Goal: Information Seeking & Learning: Learn about a topic

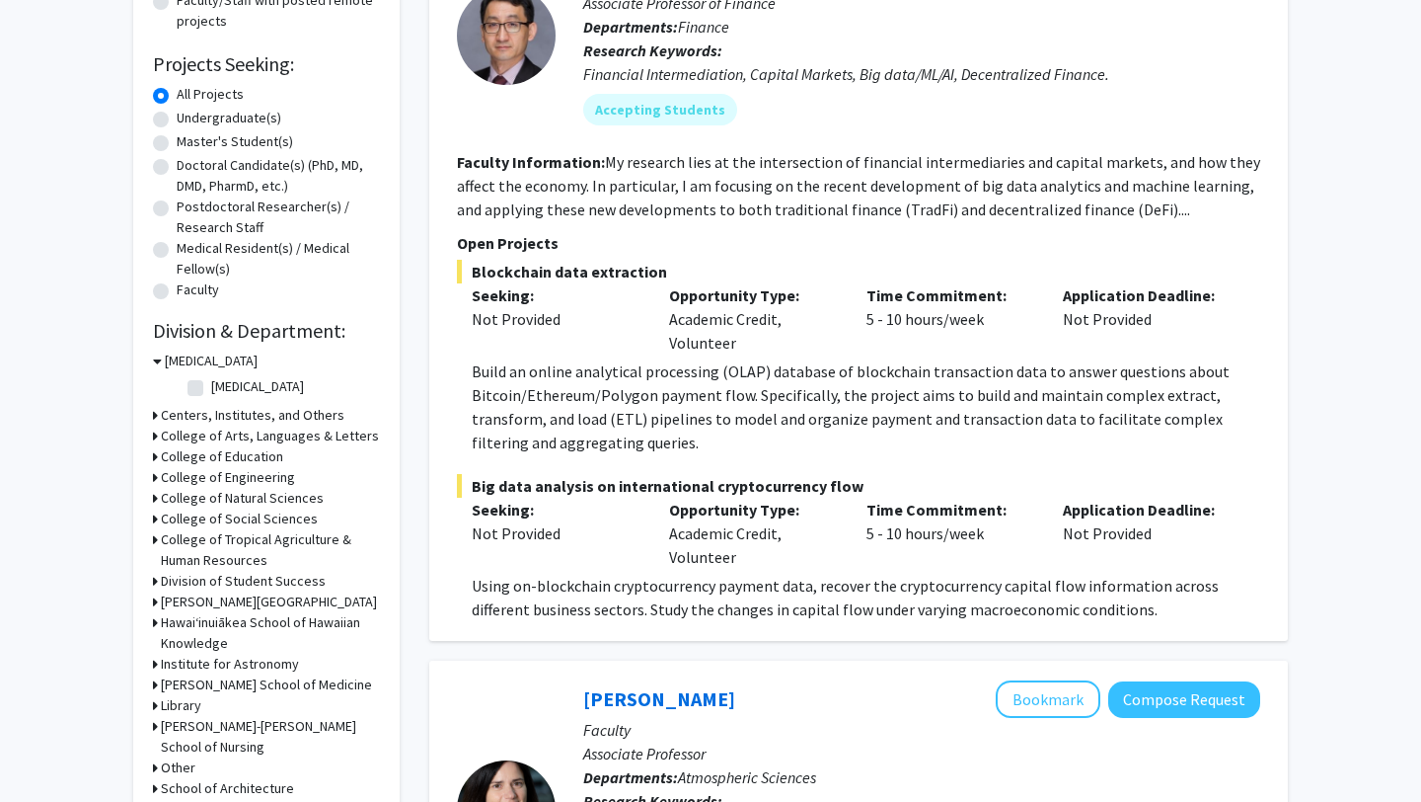
scroll to position [290, 0]
click at [285, 500] on h3 "College of Natural Sciences" at bounding box center [242, 497] width 163 height 21
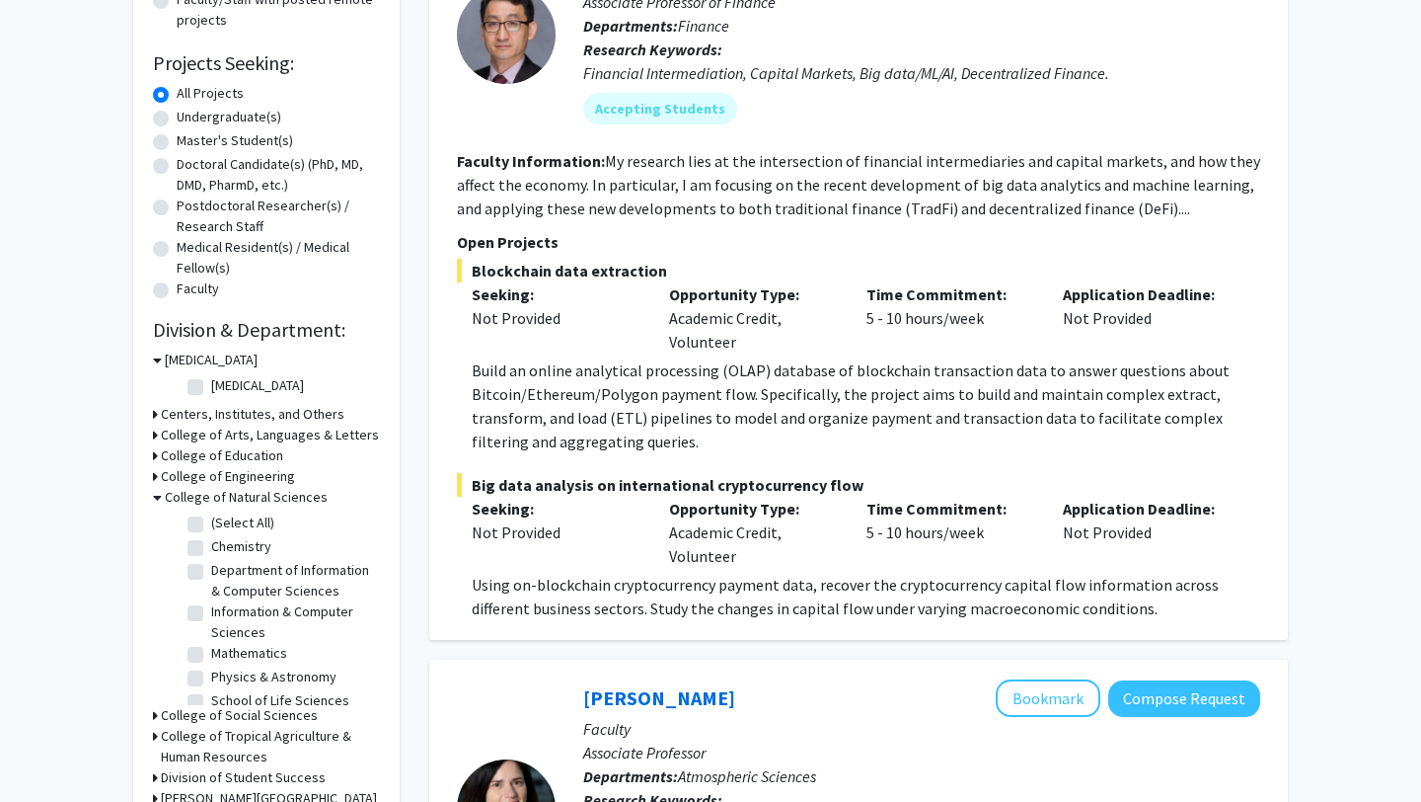
click at [285, 500] on h3 "College of Natural Sciences" at bounding box center [246, 497] width 163 height 21
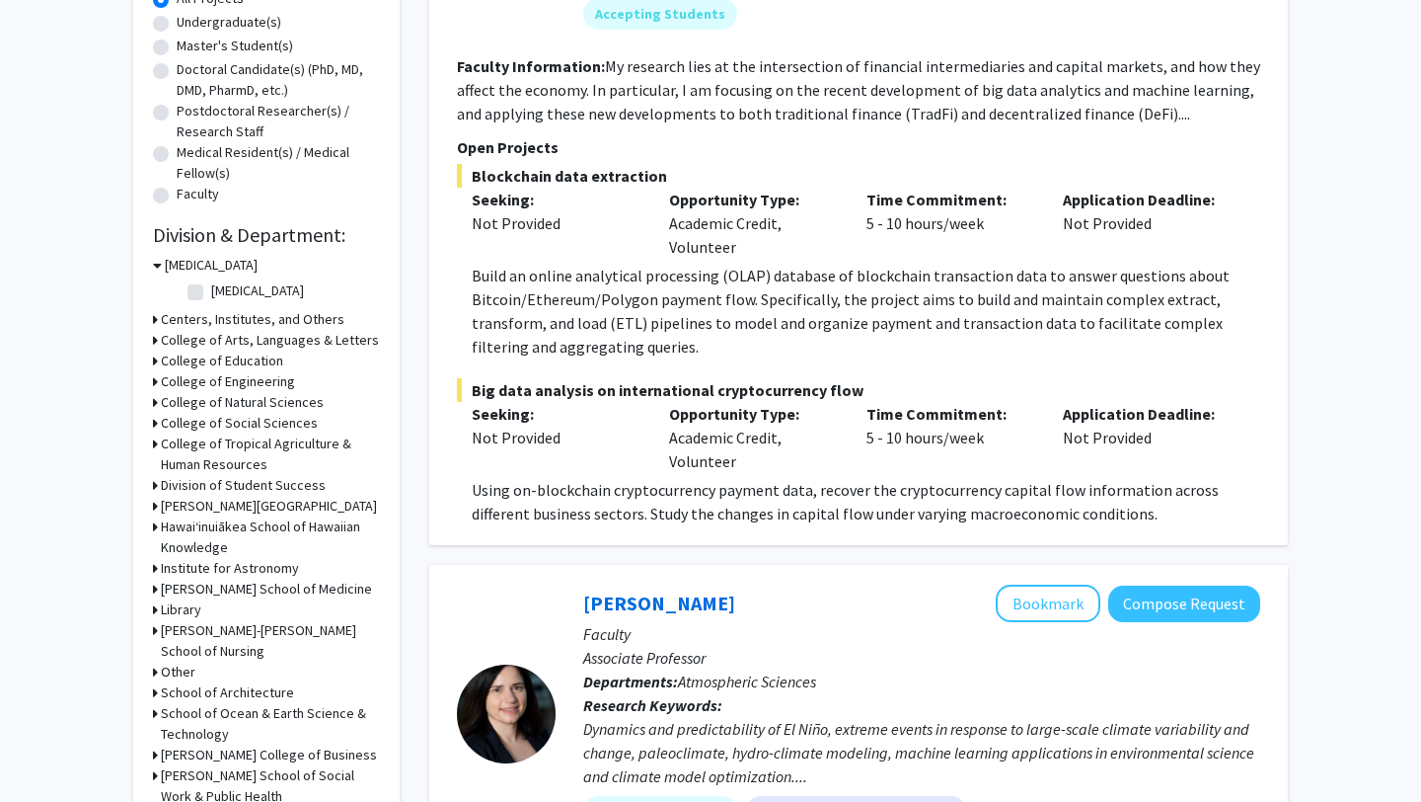
scroll to position [425, 0]
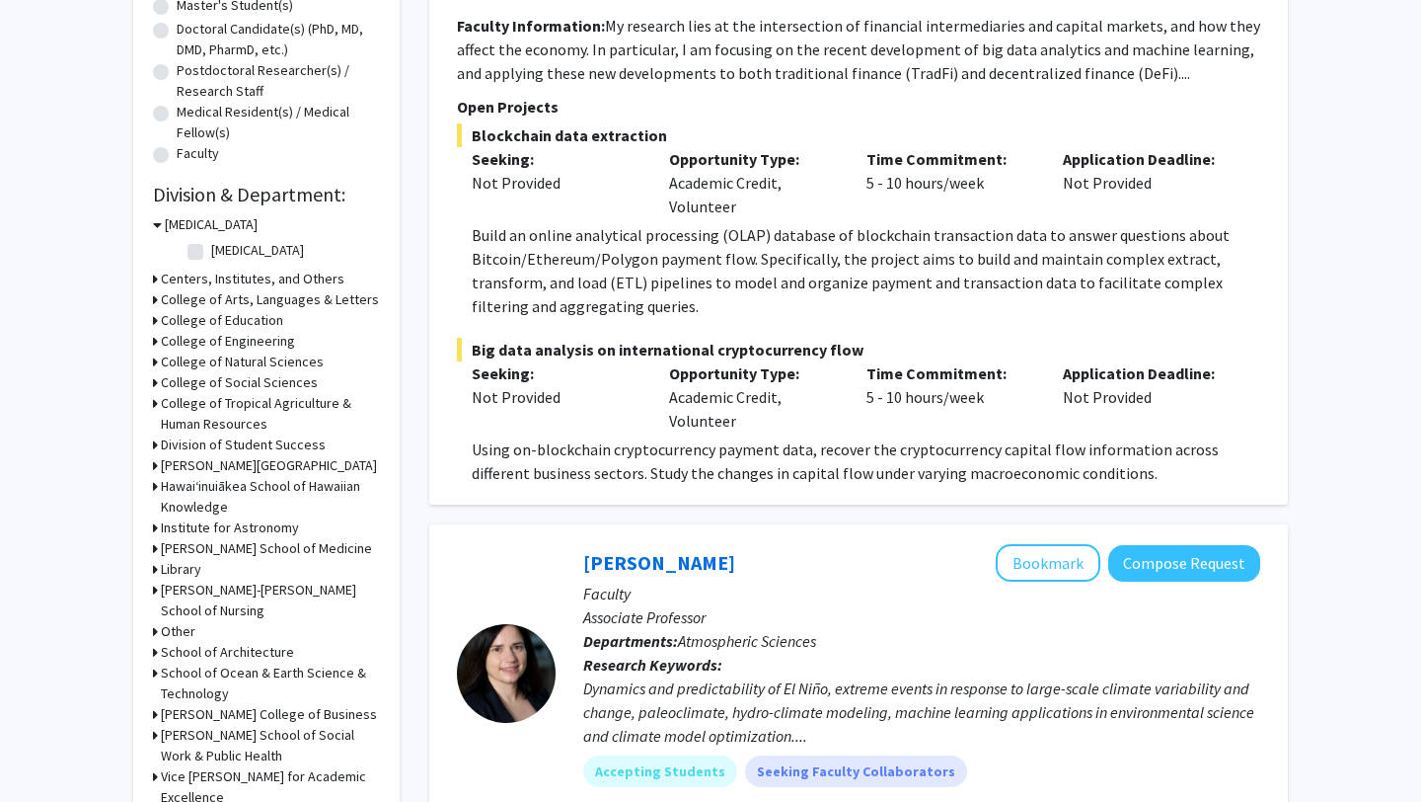
click at [257, 674] on h3 "School of Ocean & Earth Science & Technology" at bounding box center [270, 682] width 219 height 41
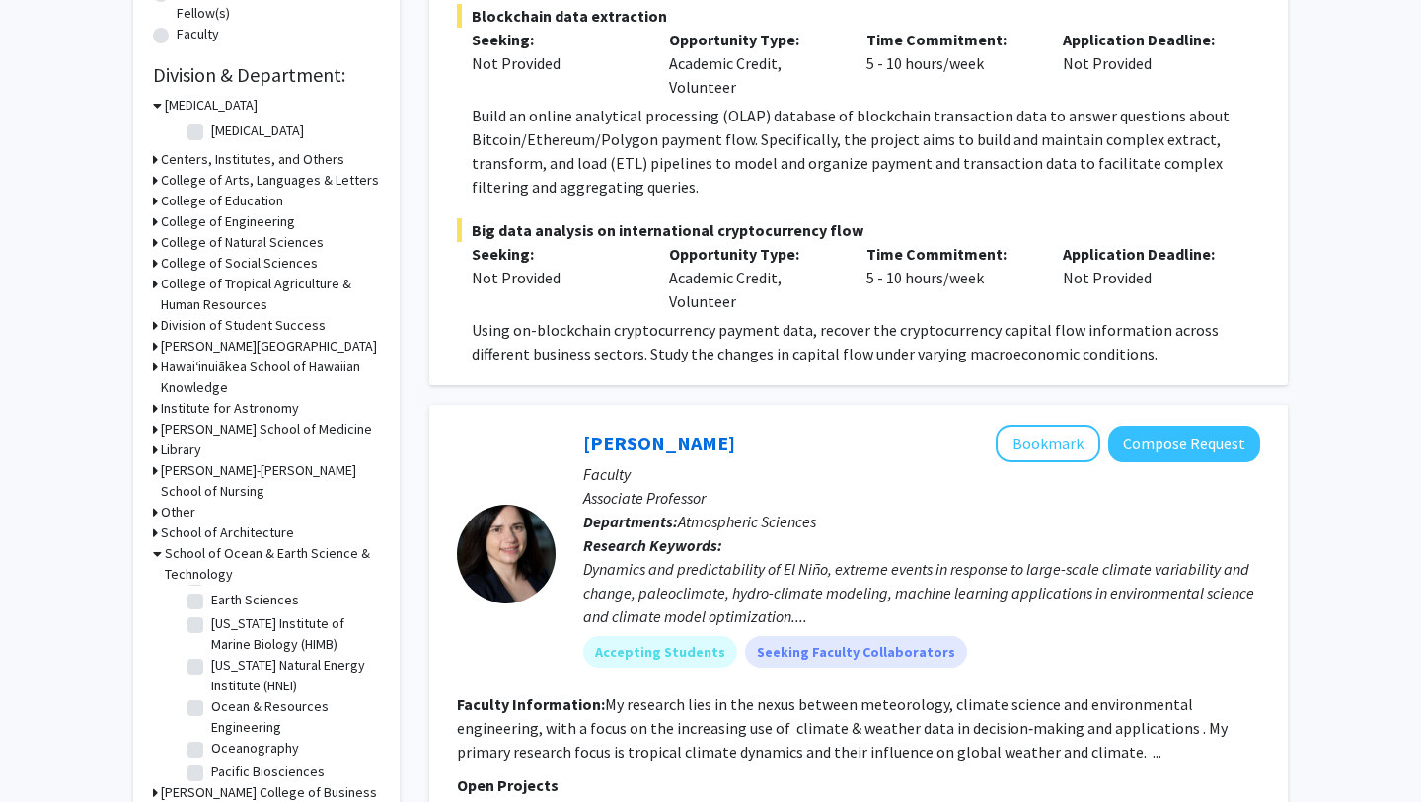
scroll to position [74, 0]
click at [257, 625] on label "[US_STATE] Institute of Marine Biology (HIMB)" at bounding box center [293, 630] width 164 height 41
click at [224, 623] on input "[US_STATE] Institute of Marine Biology (HIMB)" at bounding box center [217, 616] width 13 height 13
checkbox input "true"
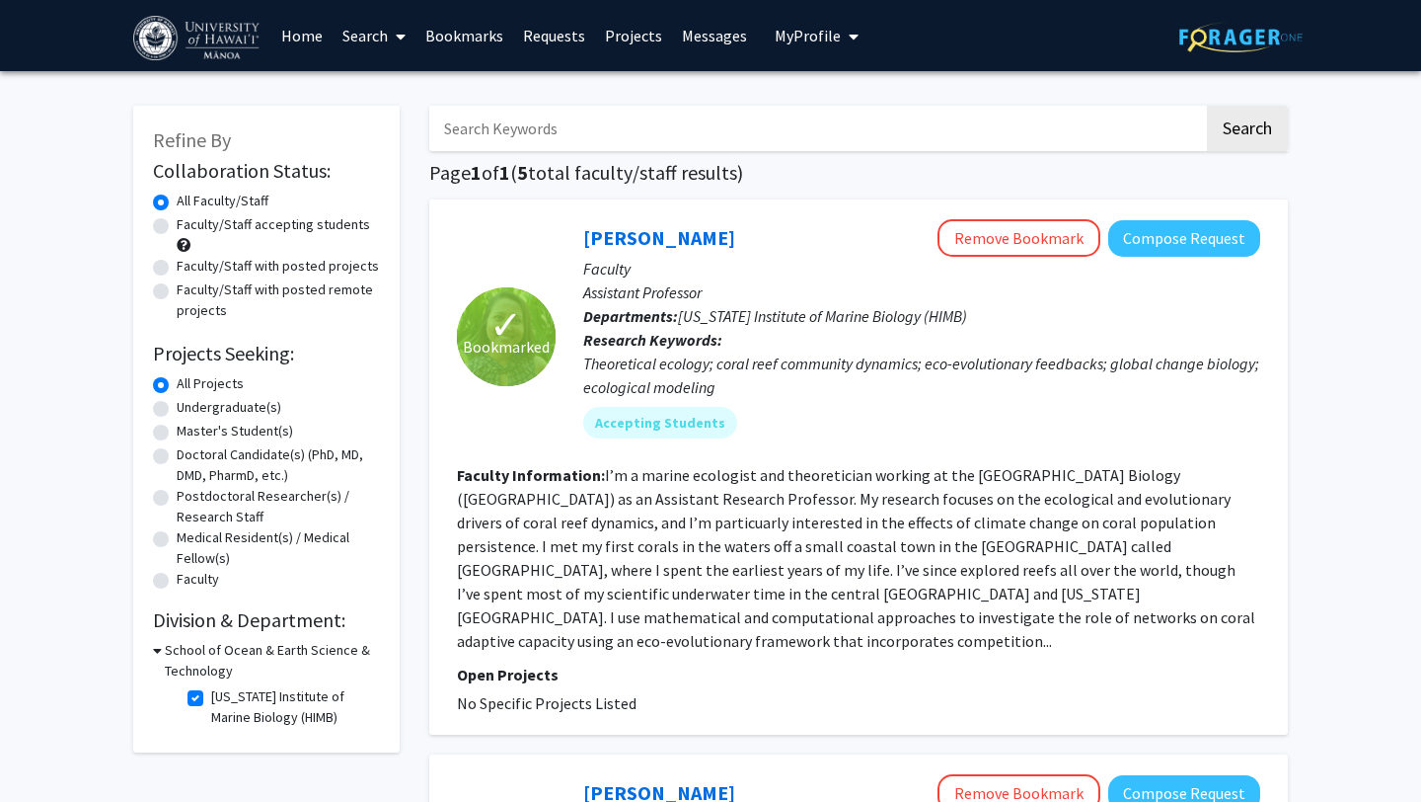
click at [197, 623] on h2 "Division & Department:" at bounding box center [266, 620] width 227 height 24
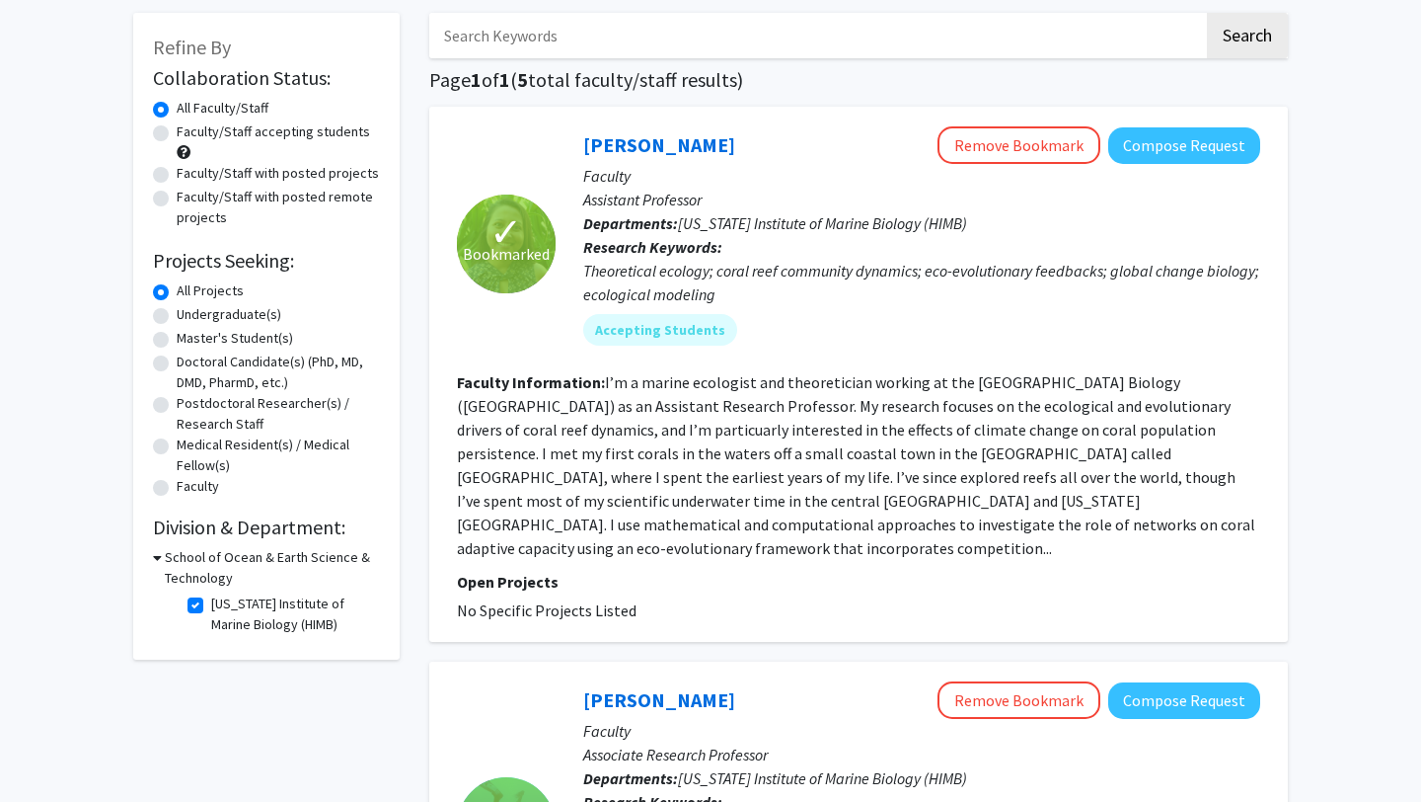
scroll to position [98, 0]
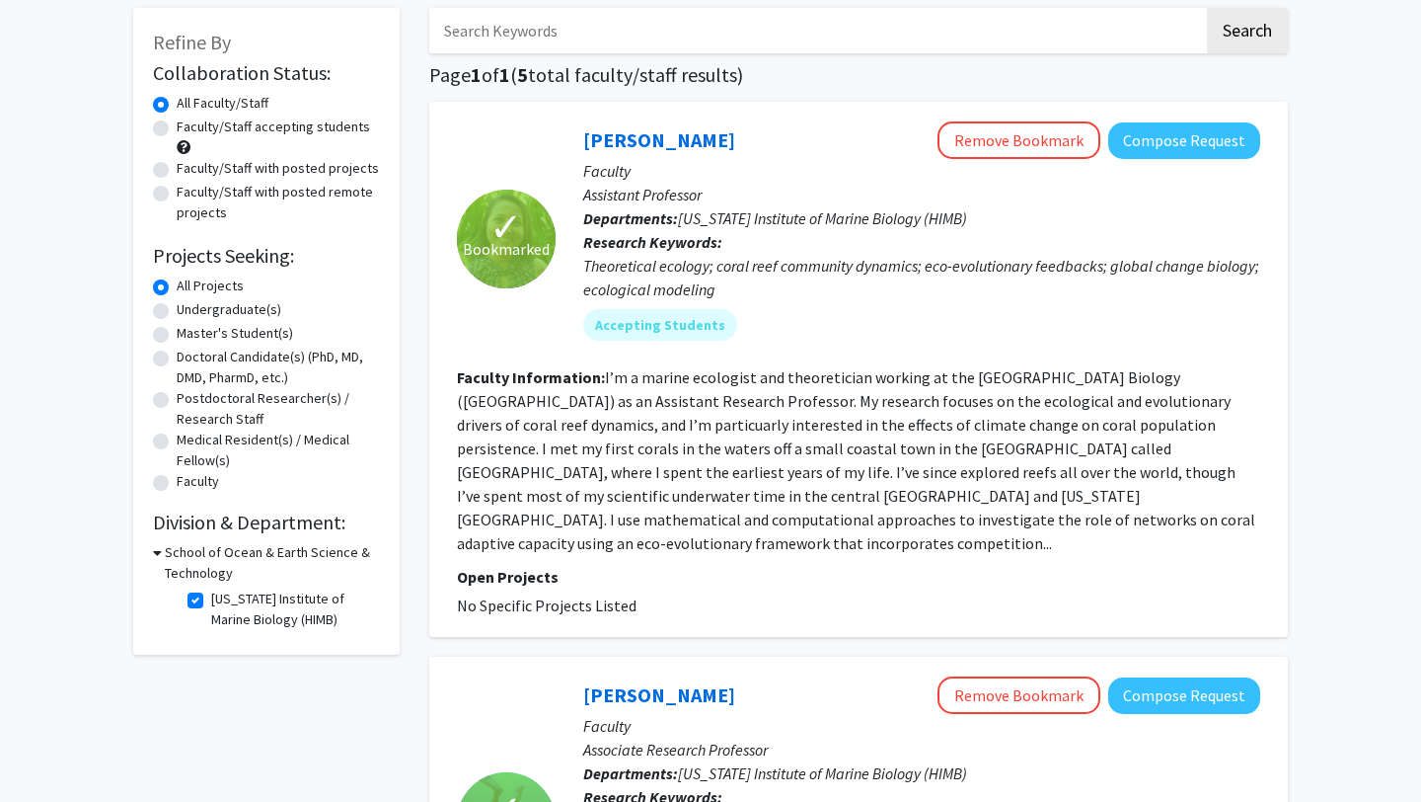
click at [275, 599] on label "[US_STATE] Institute of Marine Biology (HIMB)" at bounding box center [293, 608] width 164 height 41
click at [224, 599] on input "[US_STATE] Institute of Marine Biology (HIMB)" at bounding box center [217, 594] width 13 height 13
checkbox input "false"
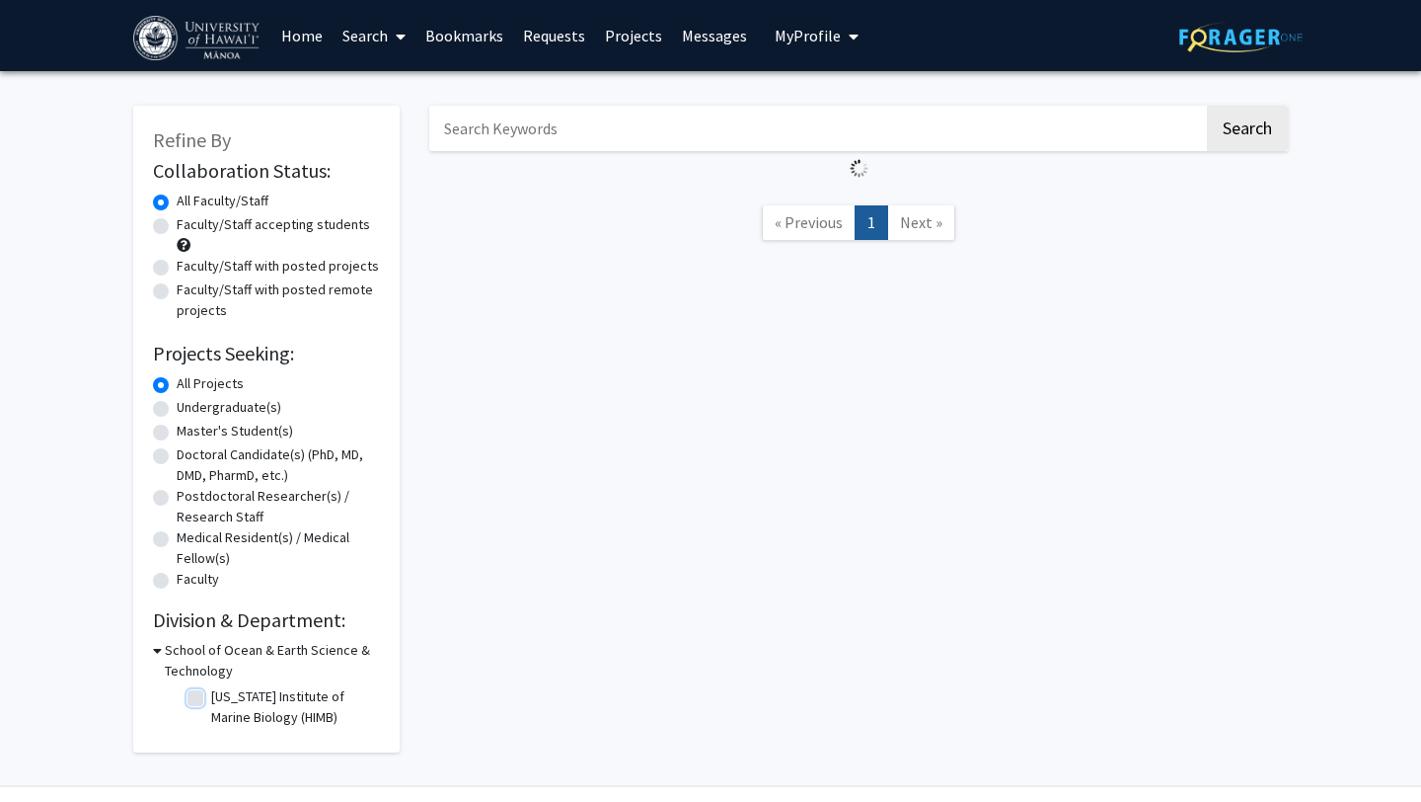
scroll to position [54, 0]
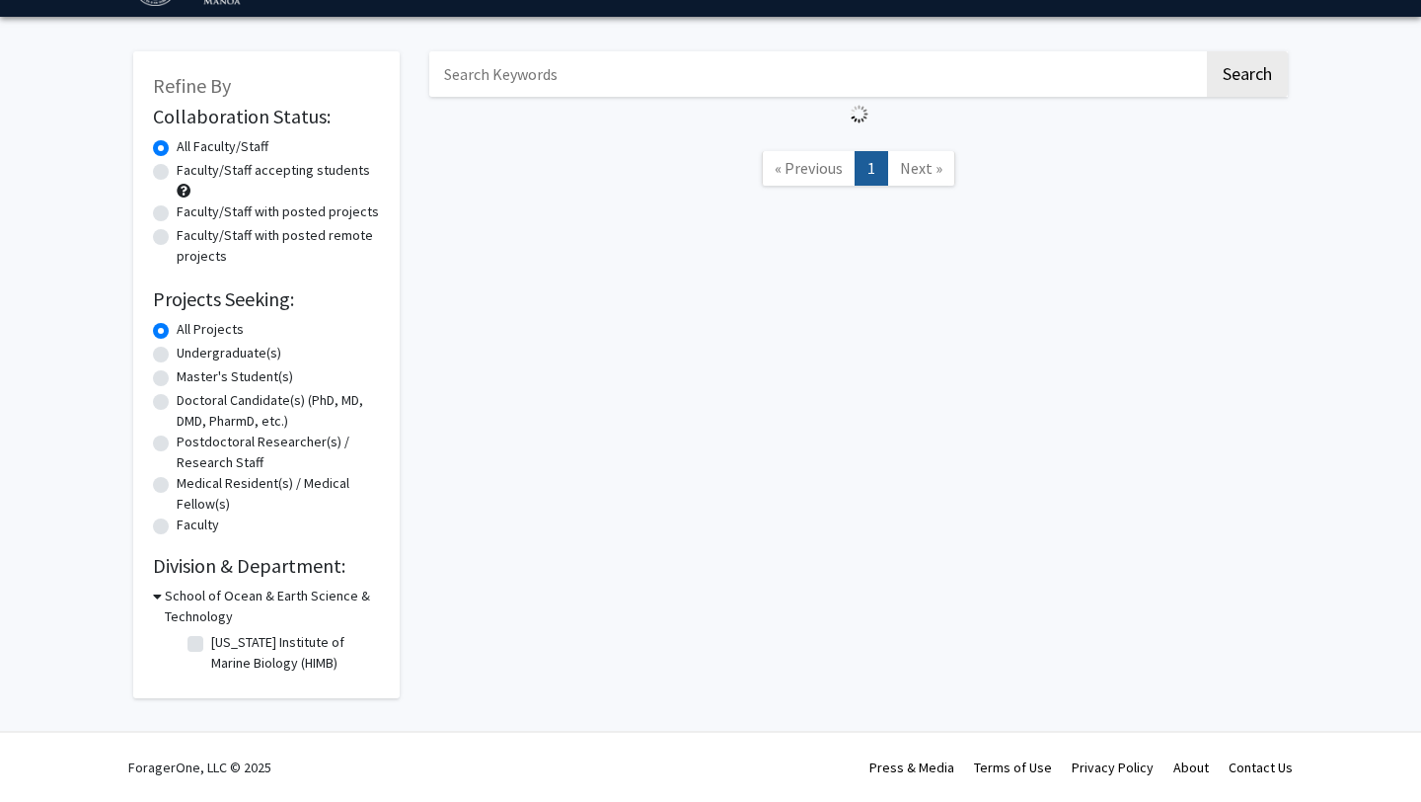
click at [240, 604] on h3 "School of Ocean & Earth Science & Technology" at bounding box center [272, 605] width 215 height 41
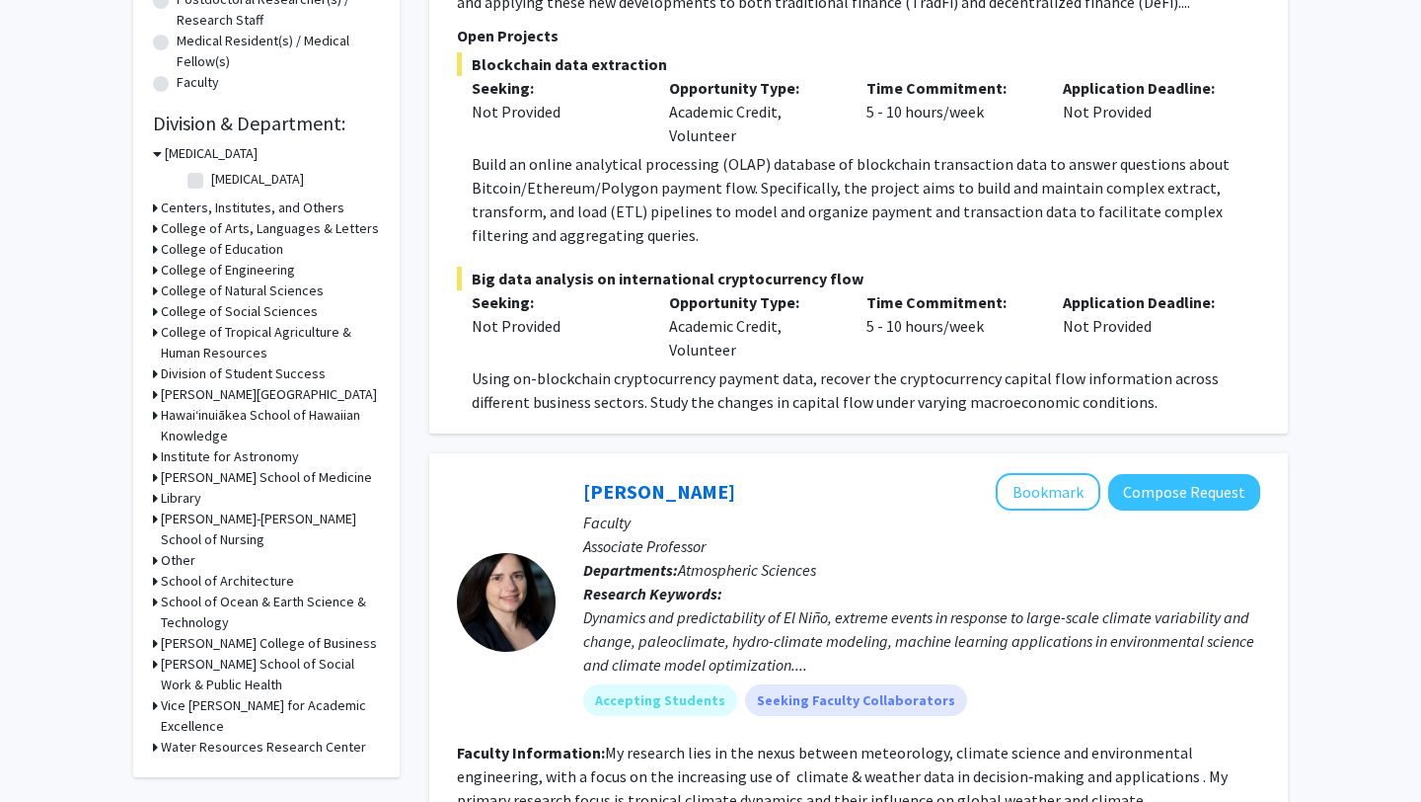
scroll to position [519, 0]
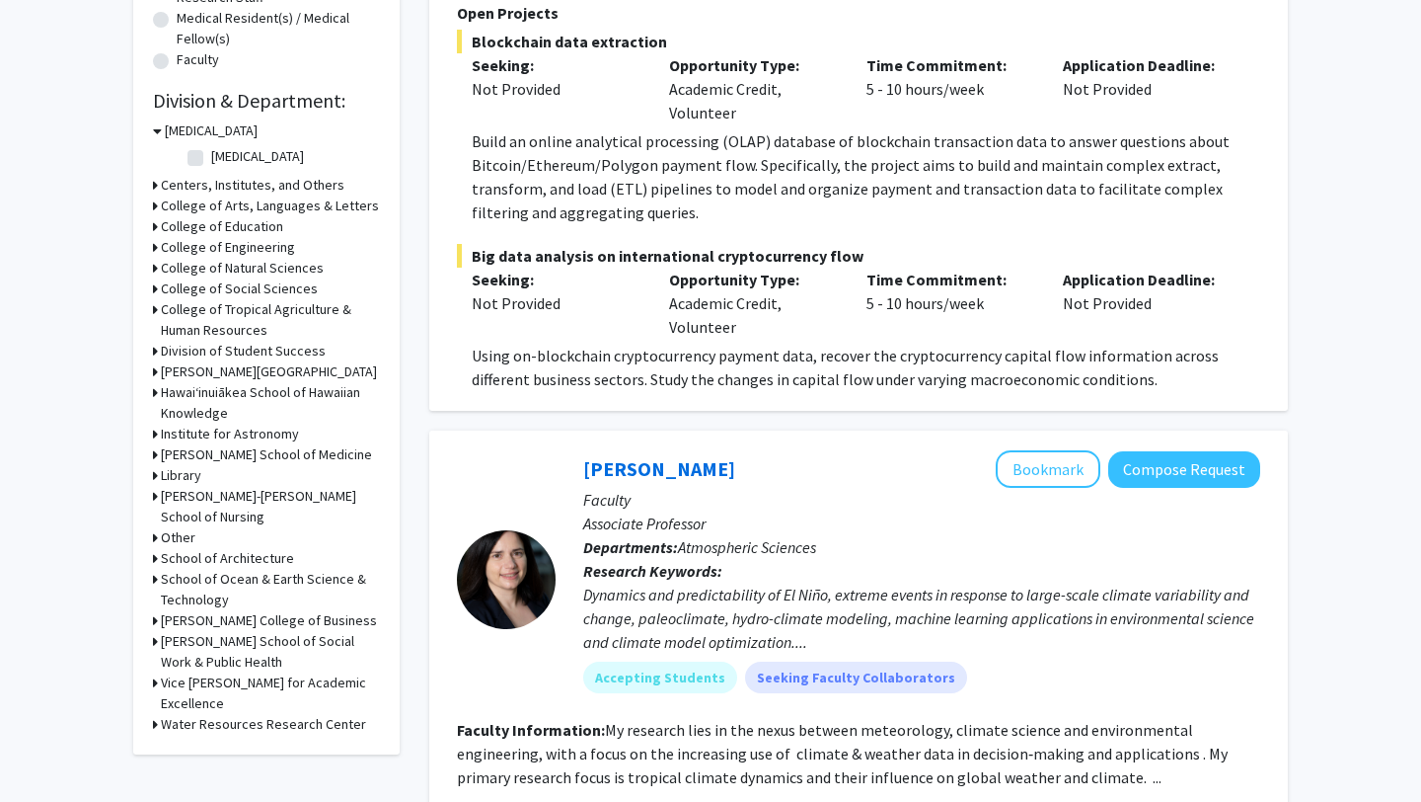
click at [311, 585] on h3 "School of Ocean & Earth Science & Technology" at bounding box center [270, 589] width 219 height 41
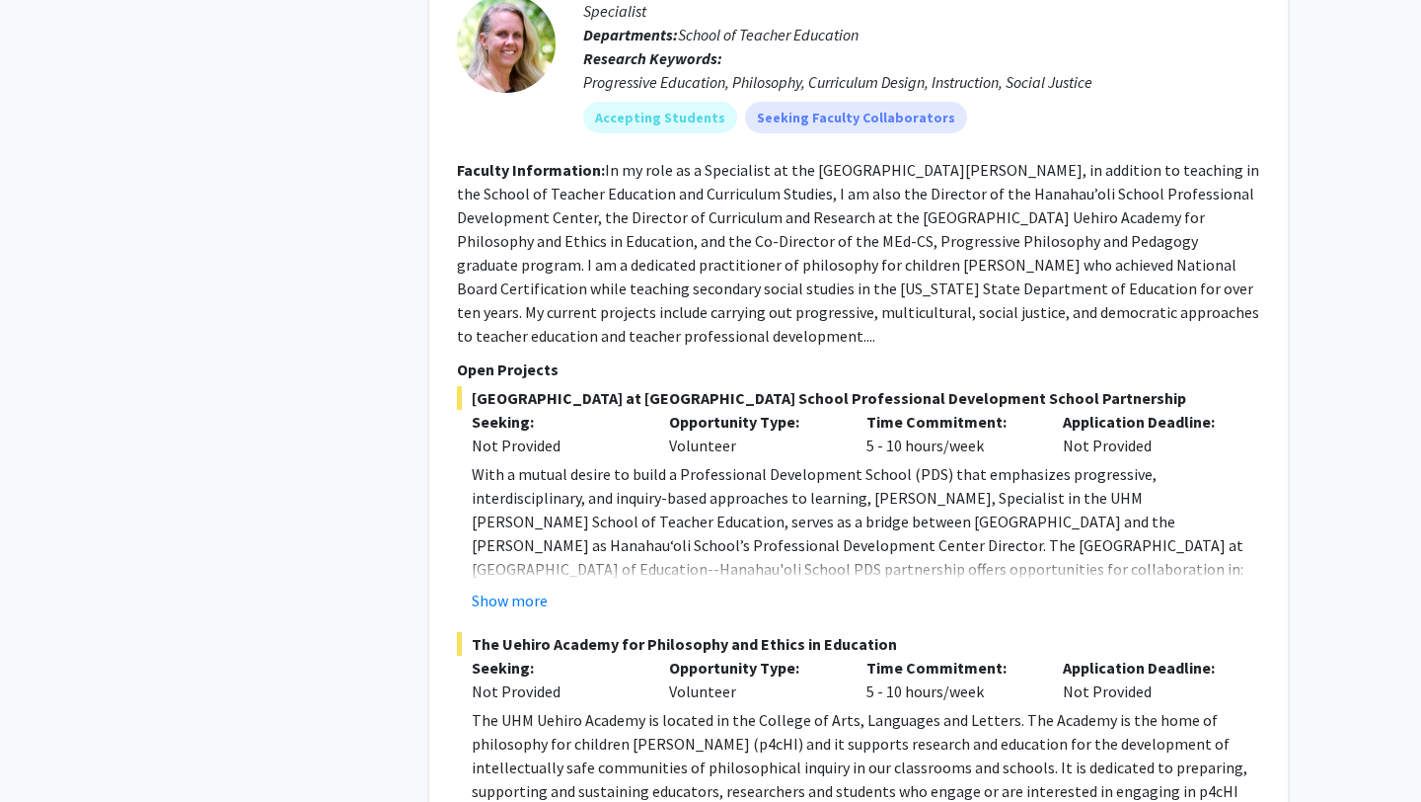
scroll to position [11798, 0]
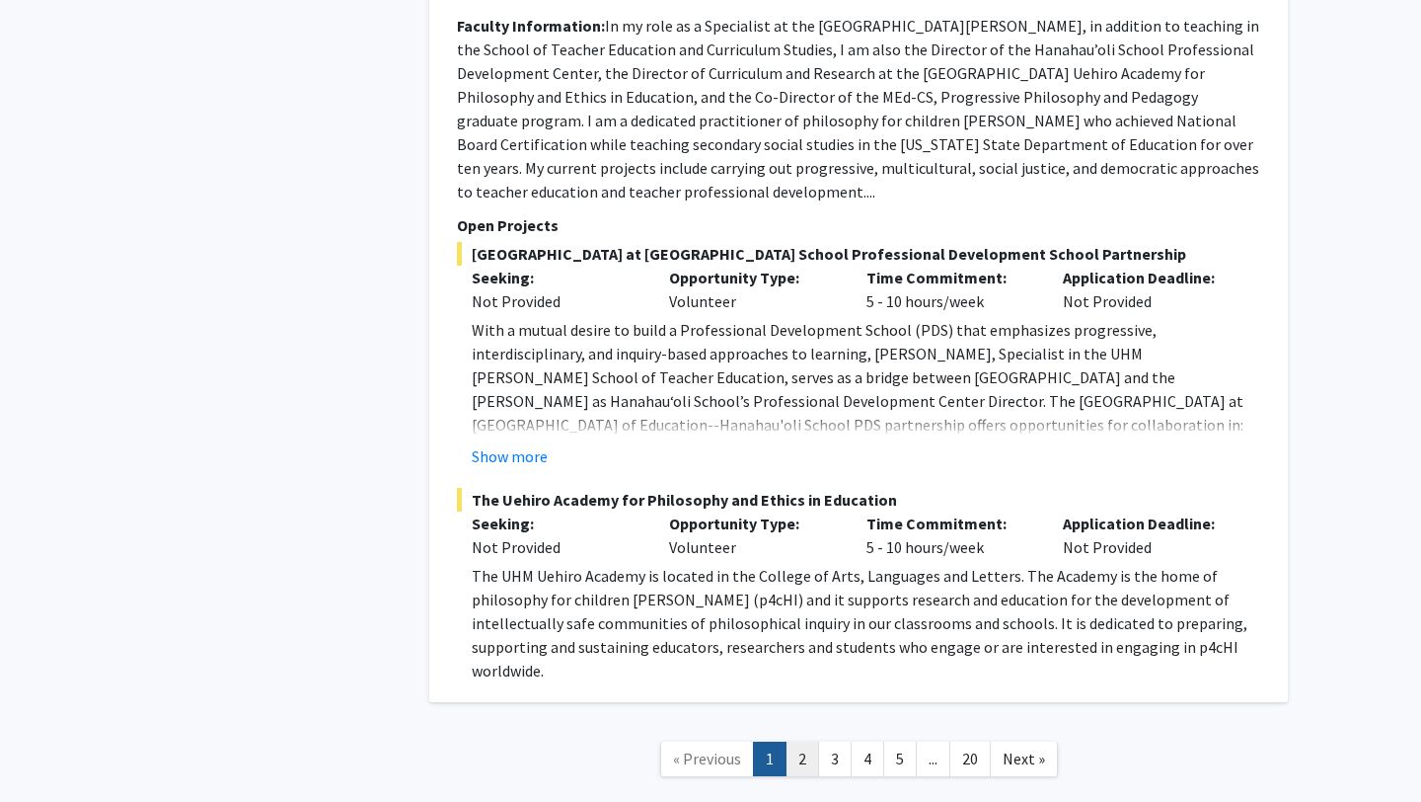
click at [802, 741] on link "2" at bounding box center [803, 758] width 34 height 35
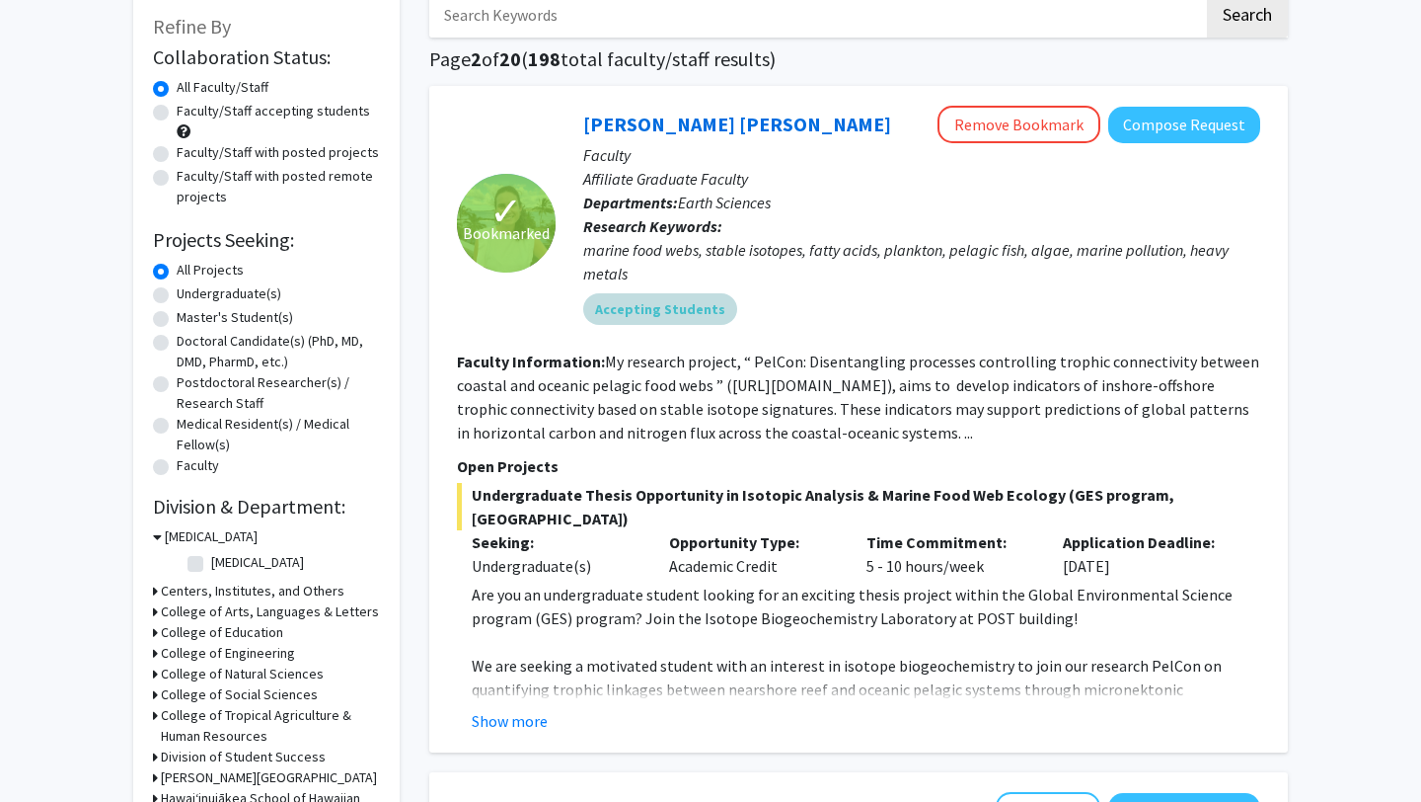
scroll to position [115, 0]
click at [177, 291] on label "Undergraduate(s)" at bounding box center [229, 292] width 105 height 21
click at [177, 291] on input "Undergraduate(s)" at bounding box center [183, 288] width 13 height 13
radio input "true"
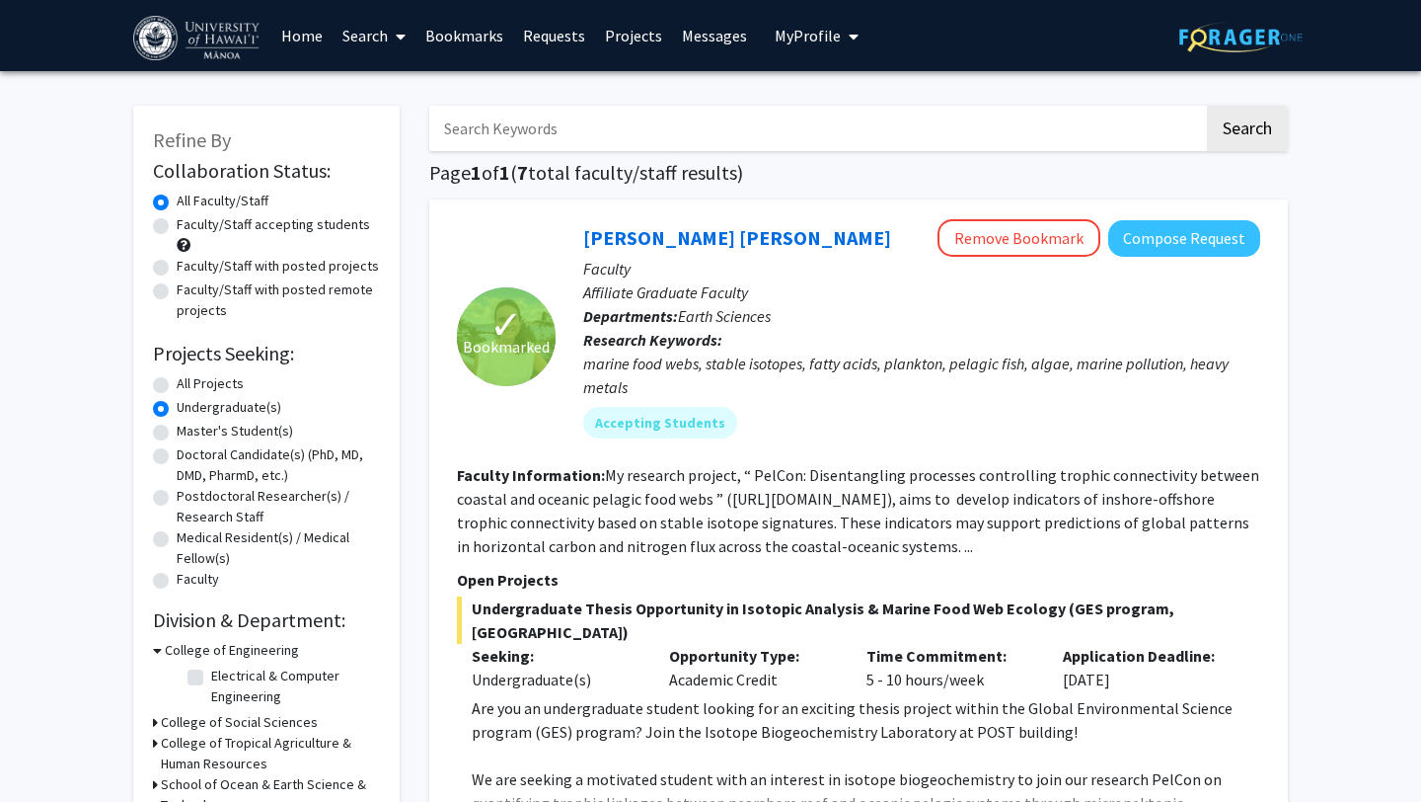
click at [177, 223] on label "Faculty/Staff accepting students" at bounding box center [273, 224] width 193 height 21
click at [177, 223] on input "Faculty/Staff accepting students" at bounding box center [183, 220] width 13 height 13
radio input "true"
click at [690, 42] on link "Messages" at bounding box center [714, 35] width 85 height 69
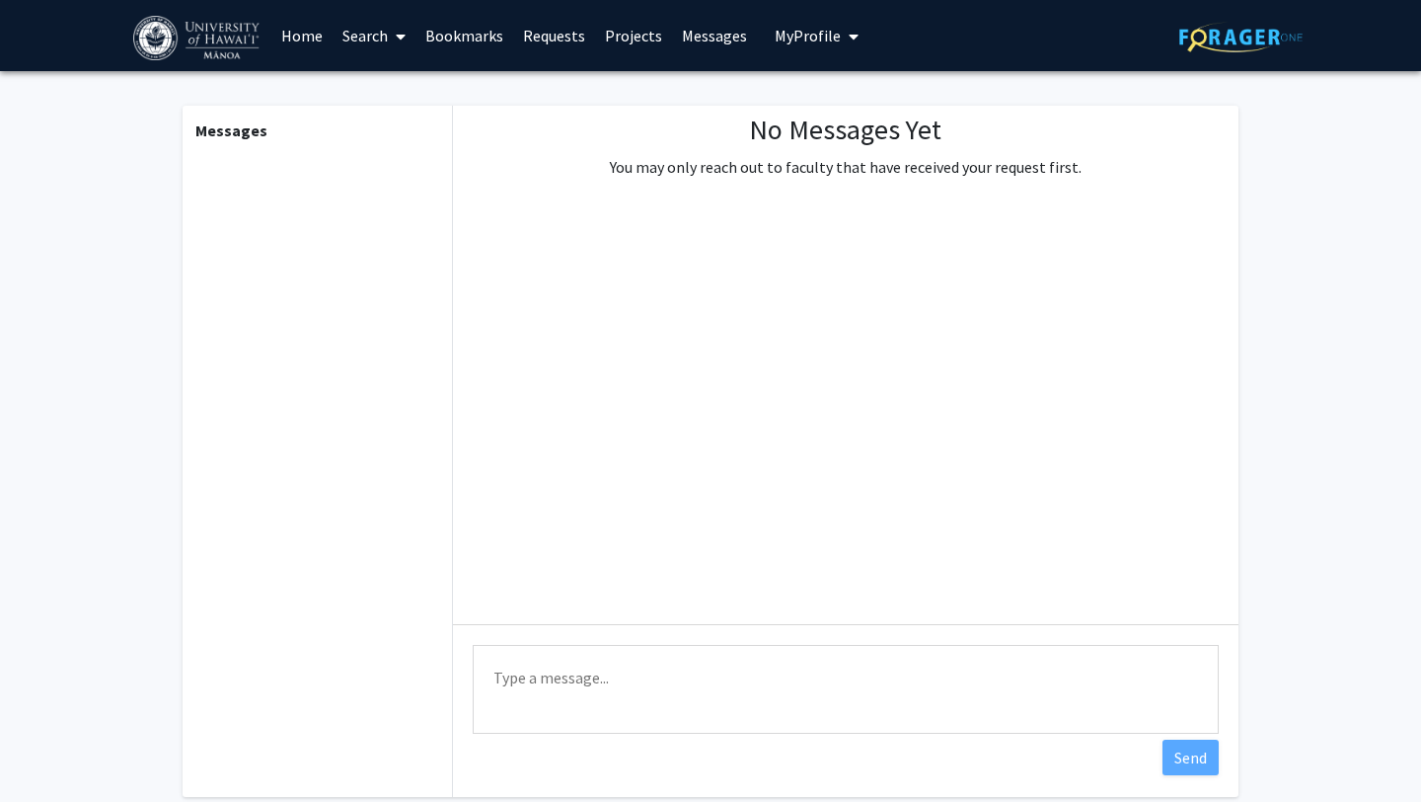
click at [558, 38] on link "Requests" at bounding box center [554, 35] width 82 height 69
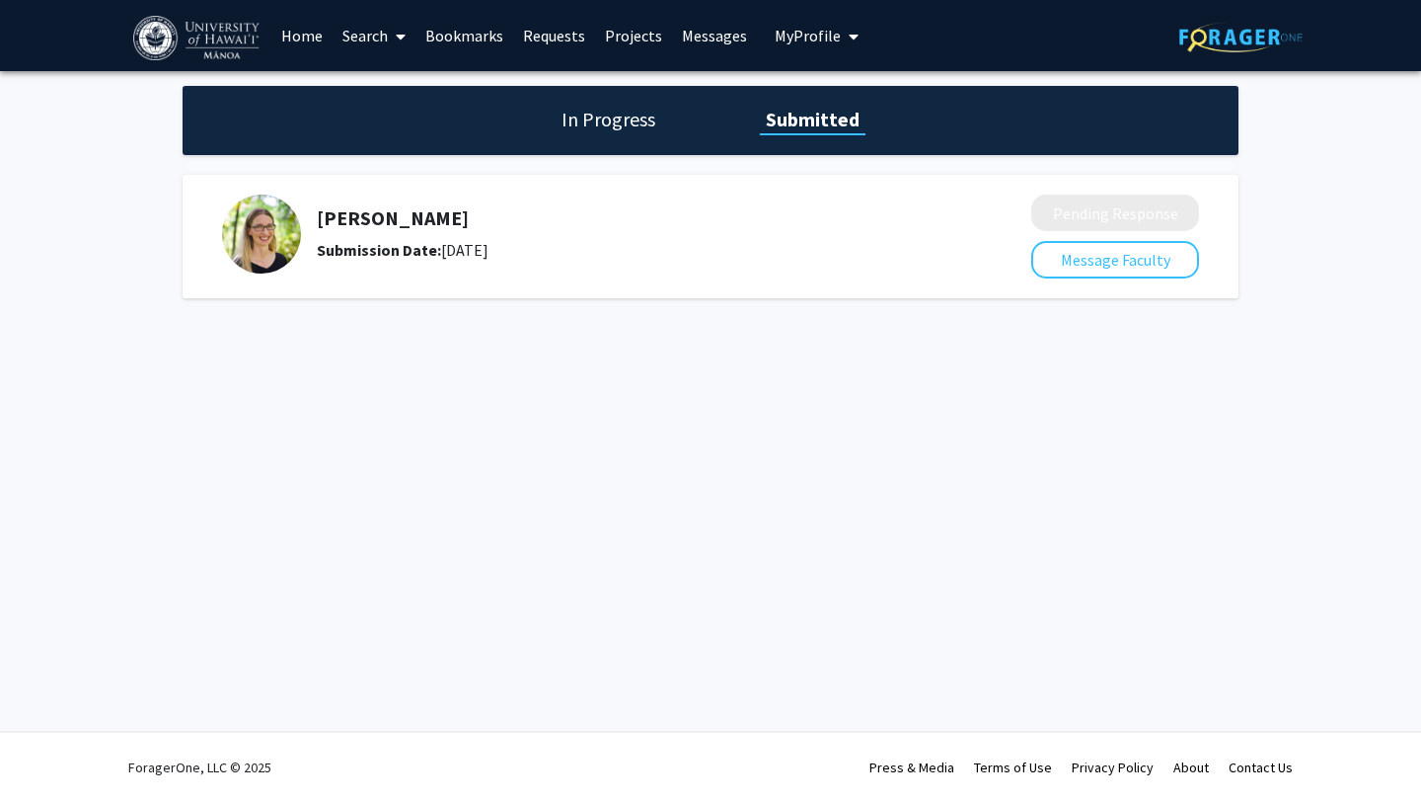
click at [606, 37] on link "Projects" at bounding box center [633, 35] width 77 height 69
